Goal: Information Seeking & Learning: Learn about a topic

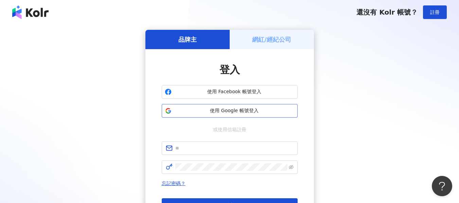
click at [252, 107] on button "使用 Google 帳號登入" at bounding box center [230, 111] width 136 height 14
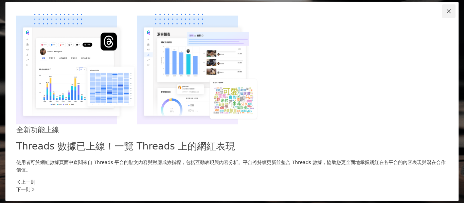
click at [446, 14] on icon "close" at bounding box center [448, 10] width 5 height 5
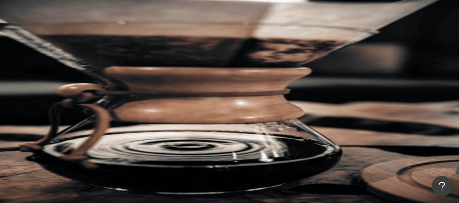
click at [179, 40] on input "search" at bounding box center [151, 33] width 55 height 13
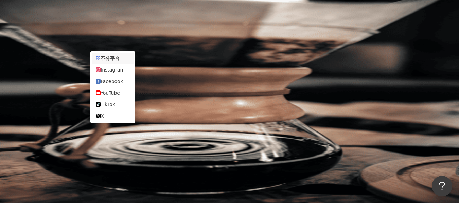
click at [106, 39] on div "不分平台" at bounding box center [96, 33] width 24 height 11
click at [119, 74] on div "Instagram" at bounding box center [113, 69] width 34 height 7
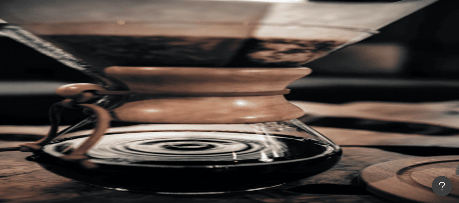
click at [179, 40] on input "search" at bounding box center [151, 33] width 55 height 13
type input "*"
type input "**"
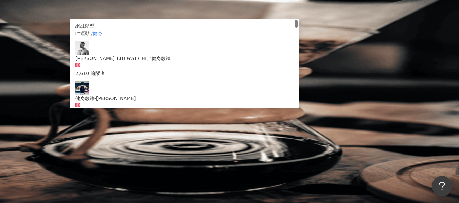
click at [111, 51] on button "搜尋" at bounding box center [95, 58] width 31 height 14
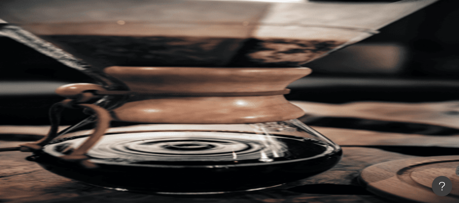
click at [111, 51] on button "搜尋" at bounding box center [95, 58] width 31 height 14
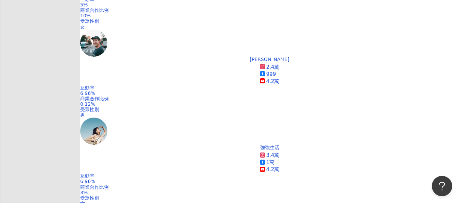
scroll to position [319, 0]
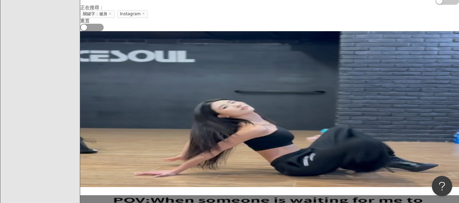
click at [104, 31] on span "AI 開啟 AI 關閉" at bounding box center [91, 27] width 23 height 7
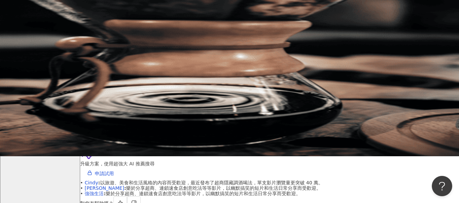
scroll to position [0, 0]
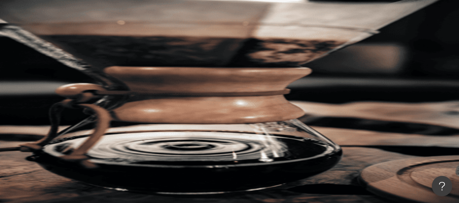
click at [112, 85] on button "類型" at bounding box center [96, 92] width 32 height 14
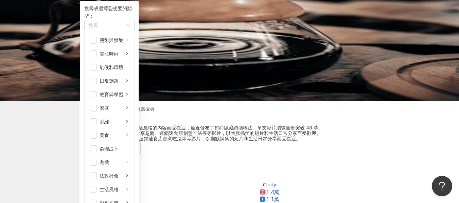
scroll to position [170, 0]
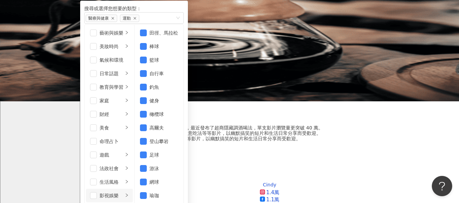
scroll to position [133, 0]
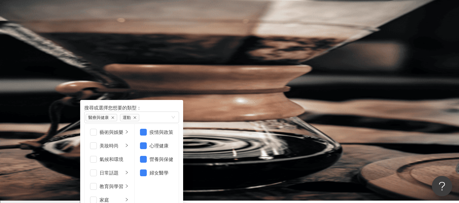
scroll to position [0, 0]
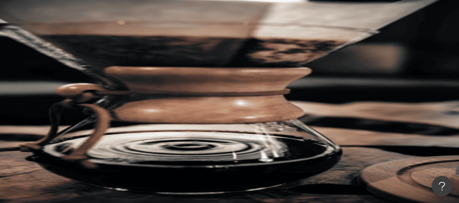
click at [369, 64] on div "您可能感興趣： 健美 運動 體態 健身房 增肌" at bounding box center [269, 71] width 378 height 14
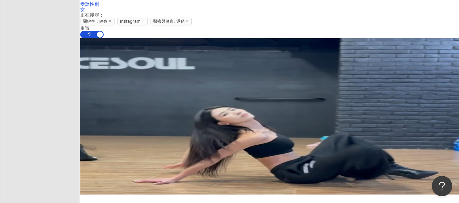
scroll to position [509, 0]
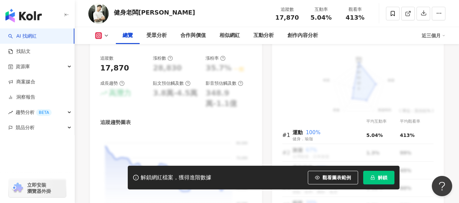
scroll to position [305, 0]
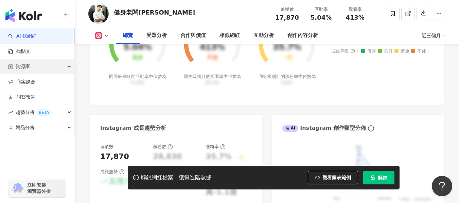
click at [46, 70] on div "資源庫" at bounding box center [37, 66] width 74 height 15
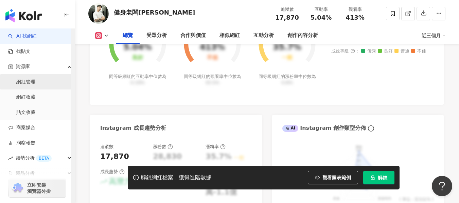
click at [29, 82] on link "網紅管理" at bounding box center [25, 82] width 19 height 7
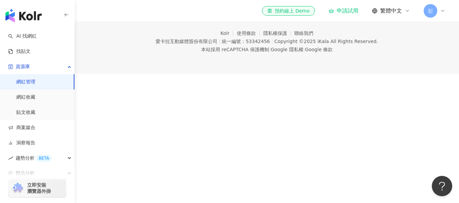
scroll to position [80, 0]
click at [37, 34] on link "AI 找網紅" at bounding box center [22, 36] width 29 height 7
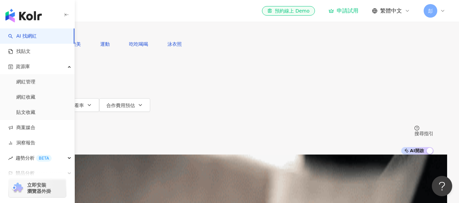
click at [349, 10] on div "申請試用" at bounding box center [343, 10] width 30 height 7
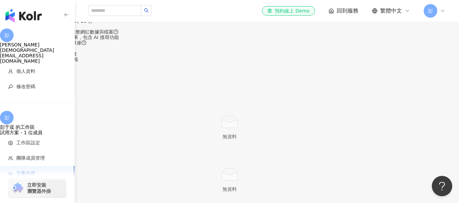
click at [50, 68] on link "看更多功能" at bounding box center [38, 64] width 24 height 5
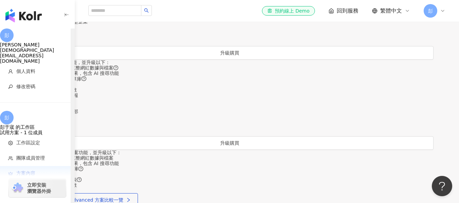
scroll to position [242, 0]
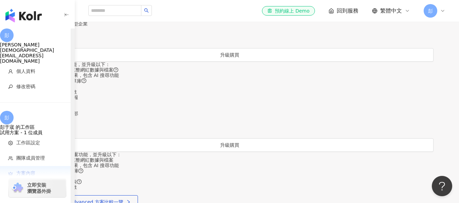
click at [39, 21] on img "button" at bounding box center [23, 16] width 36 height 14
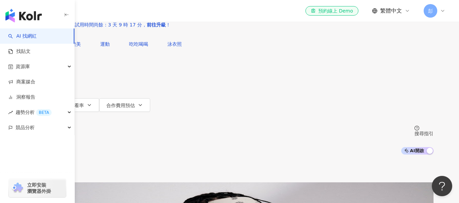
click at [125, 13] on input "search" at bounding box center [97, 6] width 55 height 13
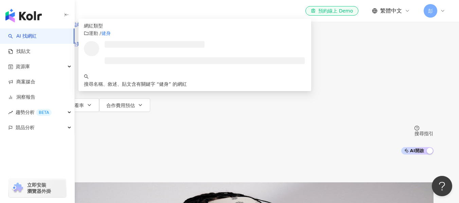
click at [60, 12] on span "不分平台" at bounding box center [45, 6] width 30 height 11
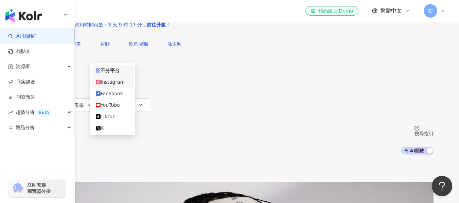
click at [130, 86] on div "Instagram" at bounding box center [113, 81] width 34 height 7
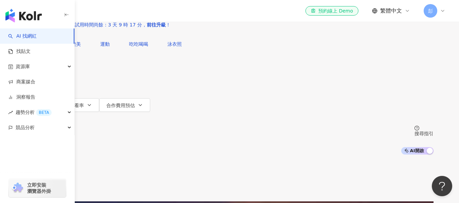
click at [130, 13] on input "**" at bounding box center [102, 6] width 55 height 13
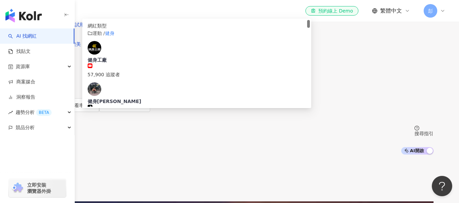
type input "*"
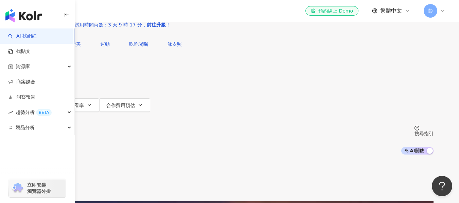
type input "**"
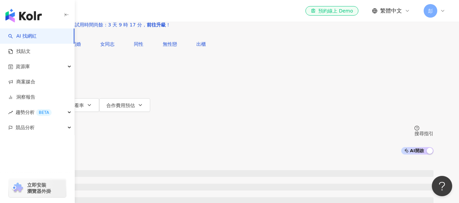
click at [128, 101] on div "Instagram ** 台灣 搜尋 dc290f43-41b9-4d65-a03b-f288e9784949 aefdcbfe-19b5-48a3-8e09…" at bounding box center [229, 77] width 459 height 155
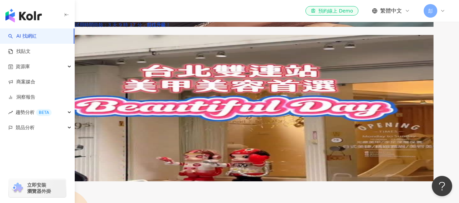
scroll to position [645, 0]
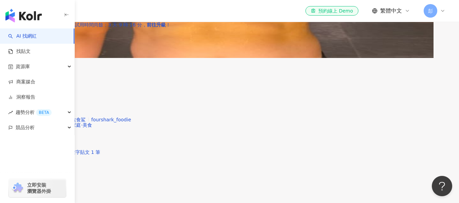
scroll to position [1256, 0]
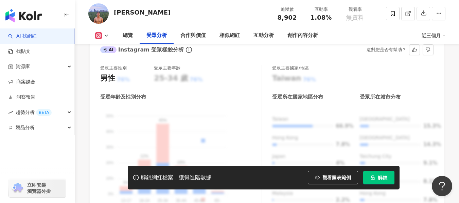
scroll to position [645, 0]
